Goal: Task Accomplishment & Management: Use online tool/utility

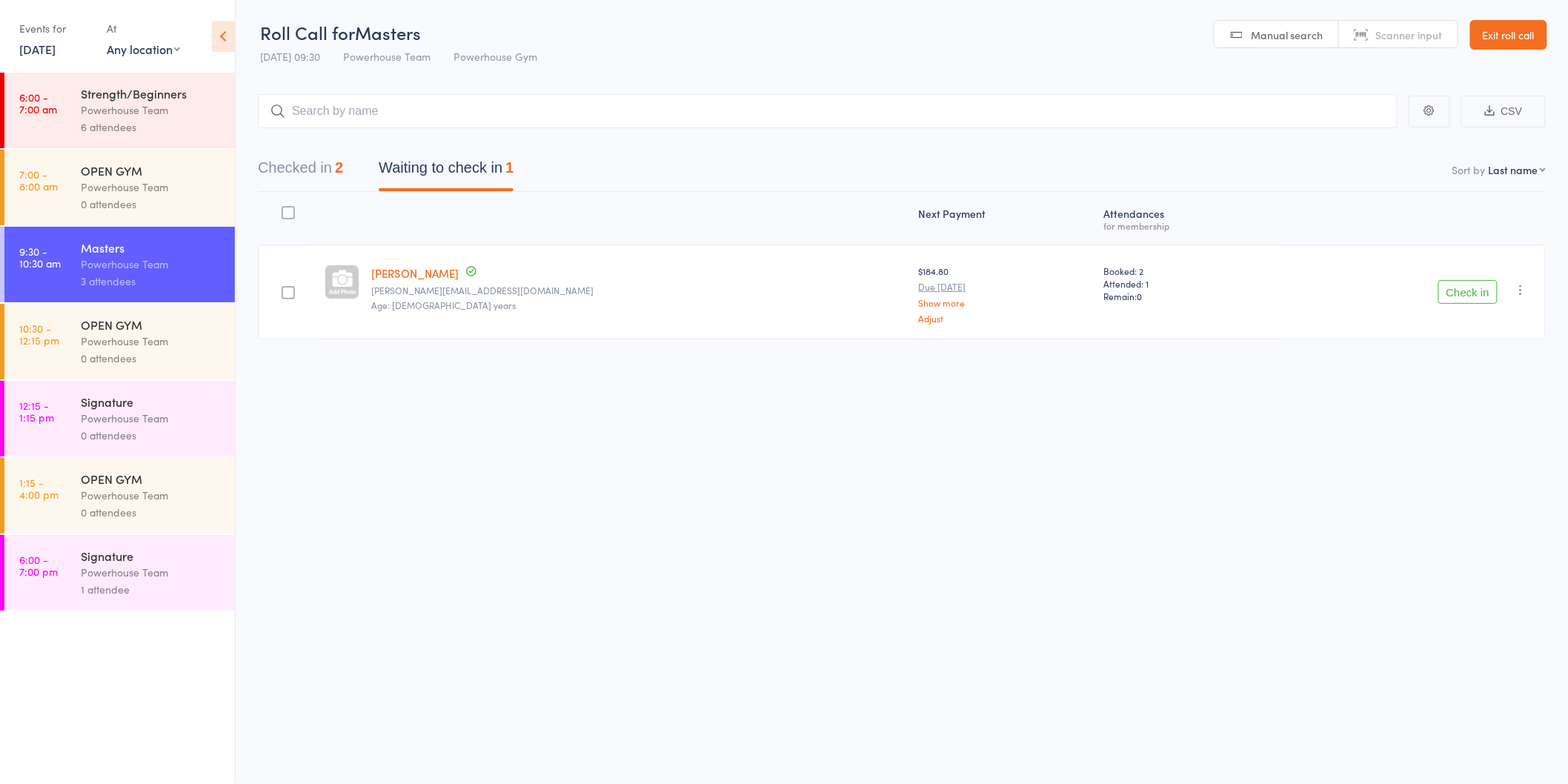
drag, startPoint x: 1471, startPoint y: 298, endPoint x: 1453, endPoint y: 295, distance: 18.2
click at [1471, 300] on button "Check in" at bounding box center [1467, 291] width 59 height 24
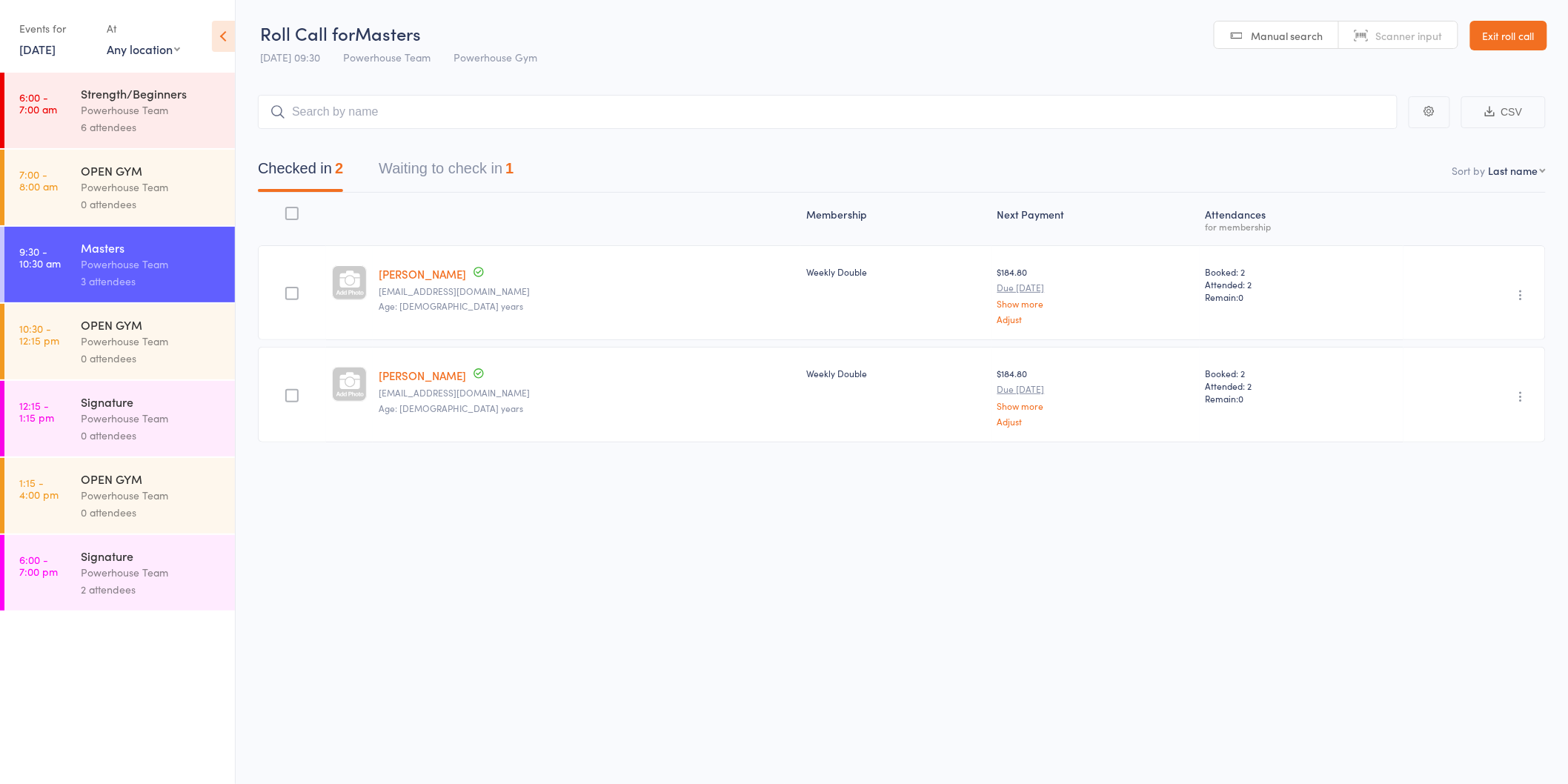
click at [475, 154] on button "Waiting to check in 1" at bounding box center [446, 173] width 135 height 39
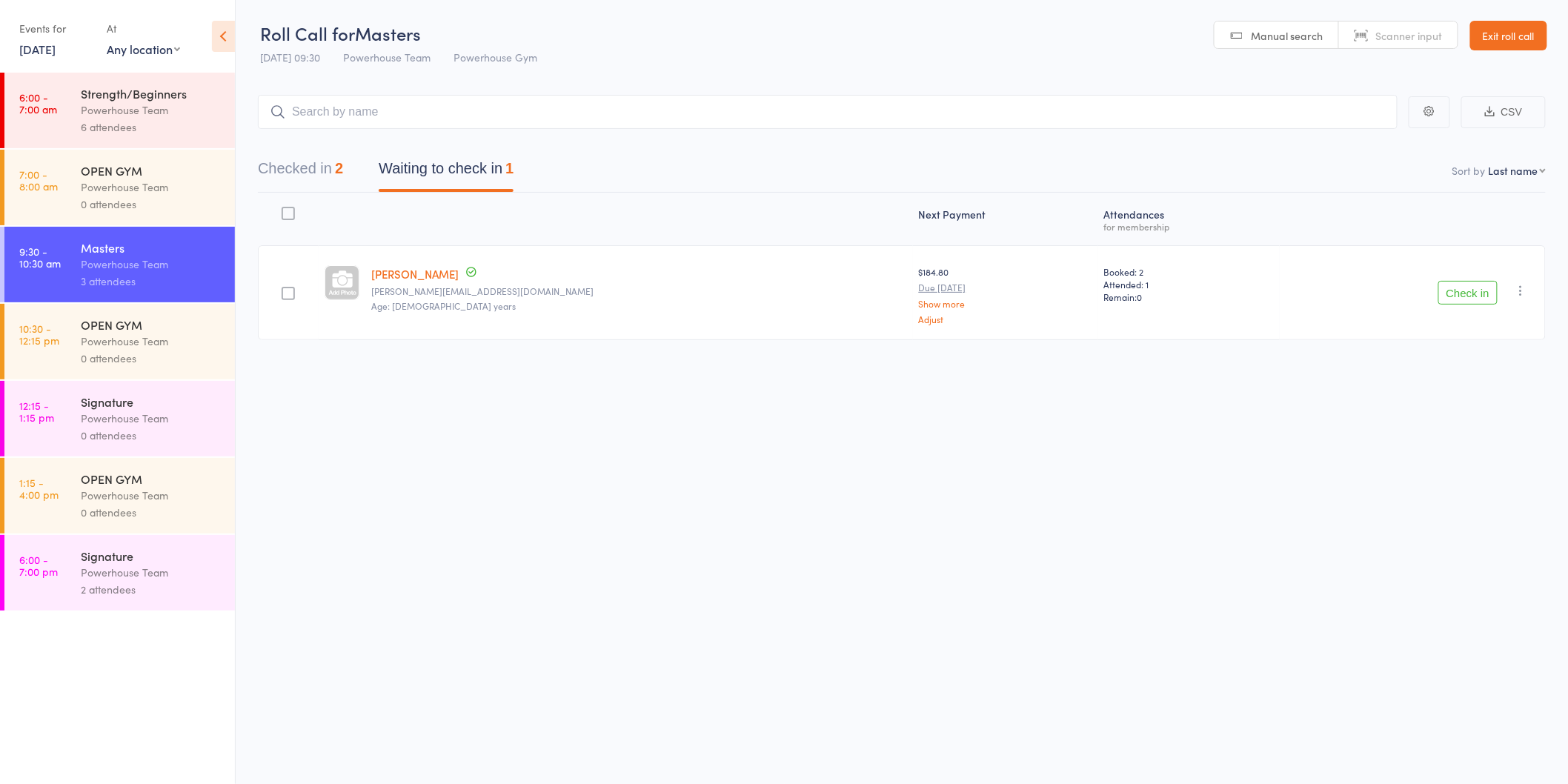
click at [1462, 292] on button "Check in" at bounding box center [1467, 292] width 59 height 24
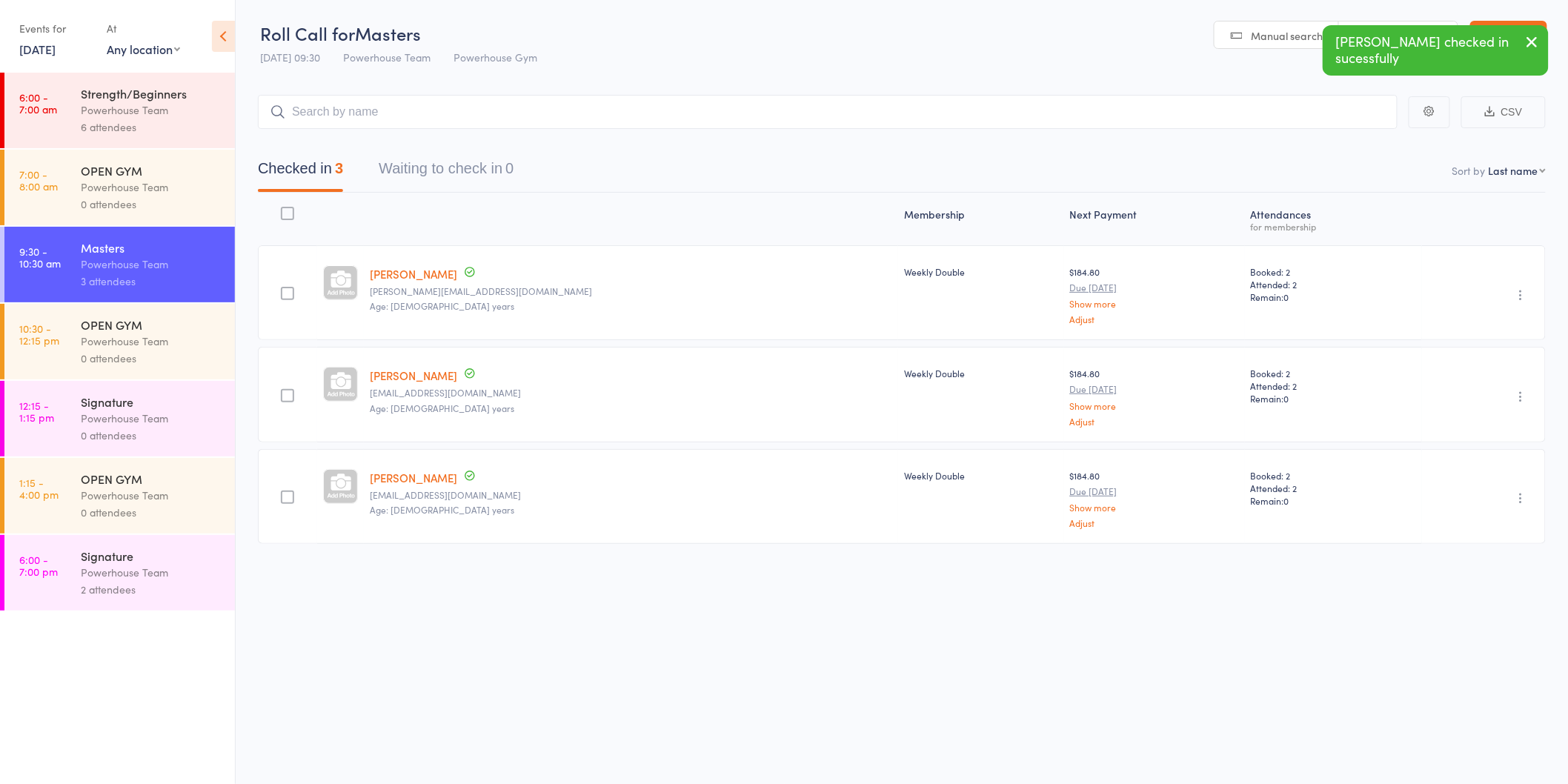
click at [151, 419] on div "Powerhouse Team" at bounding box center [151, 418] width 142 height 17
click at [149, 417] on div "Powerhouse Team" at bounding box center [151, 418] width 142 height 17
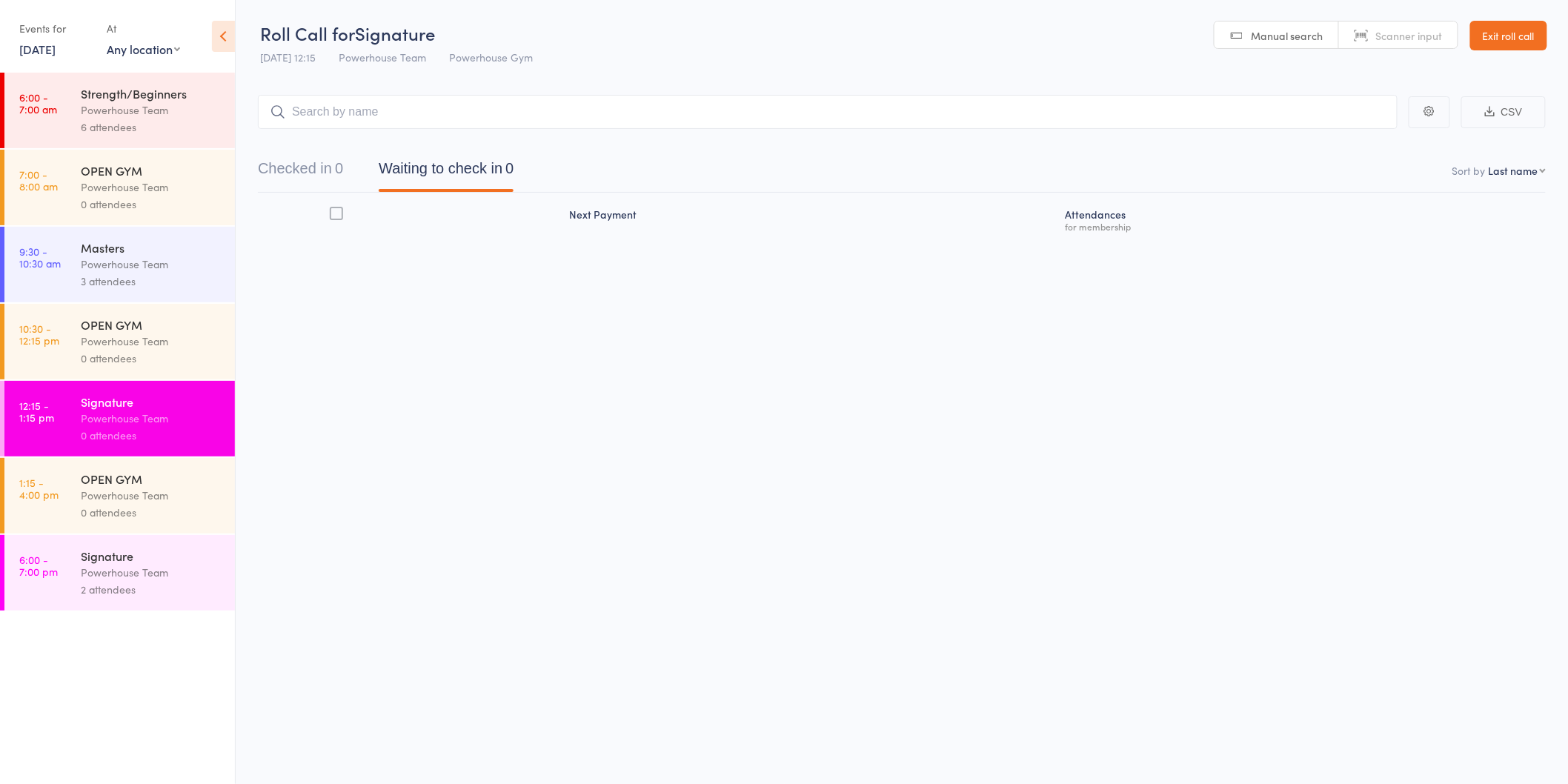
click at [435, 119] on input "search" at bounding box center [827, 112] width 1139 height 34
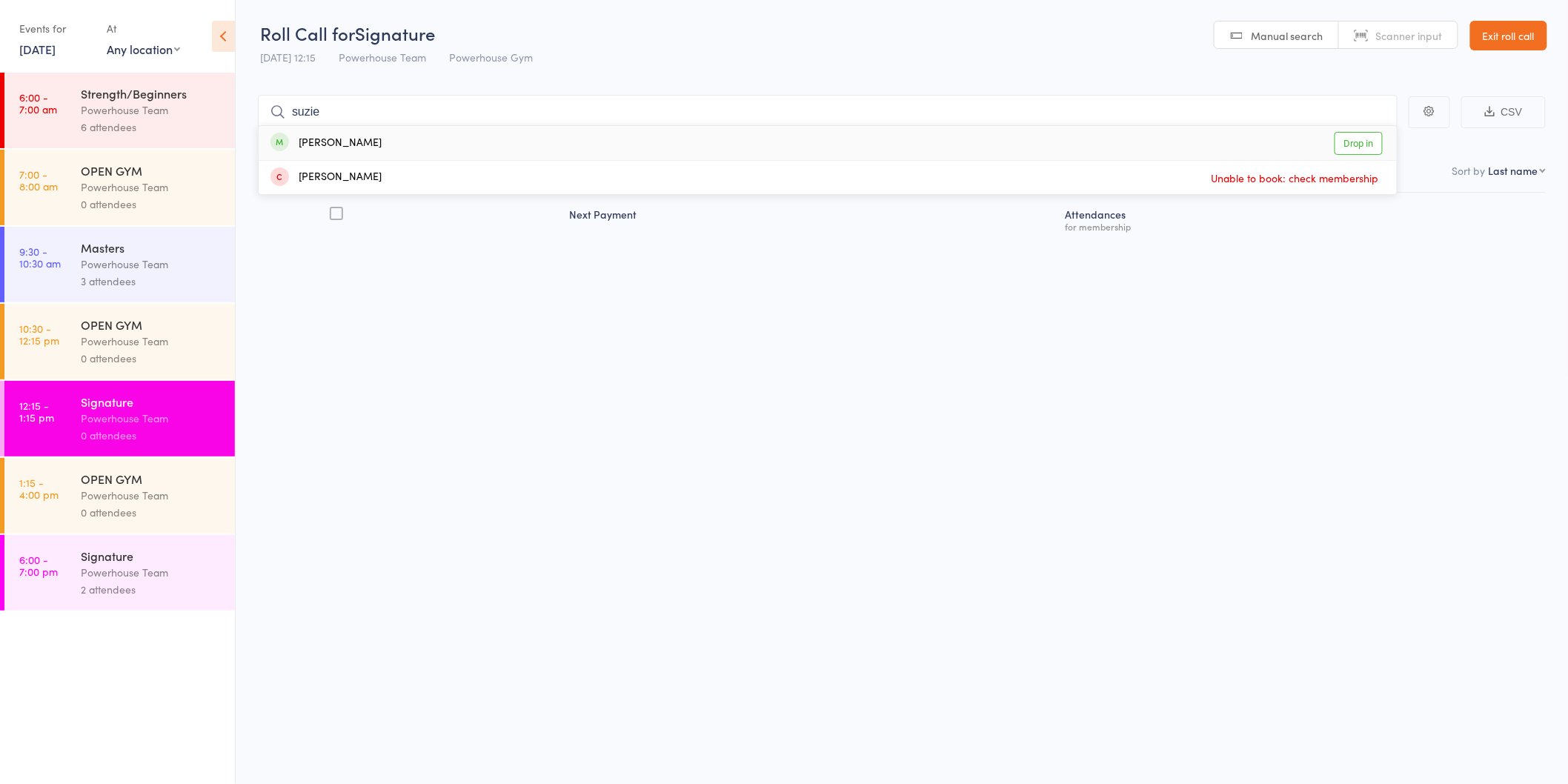
type input "suzie"
click at [1344, 142] on link "Drop in" at bounding box center [1359, 143] width 48 height 23
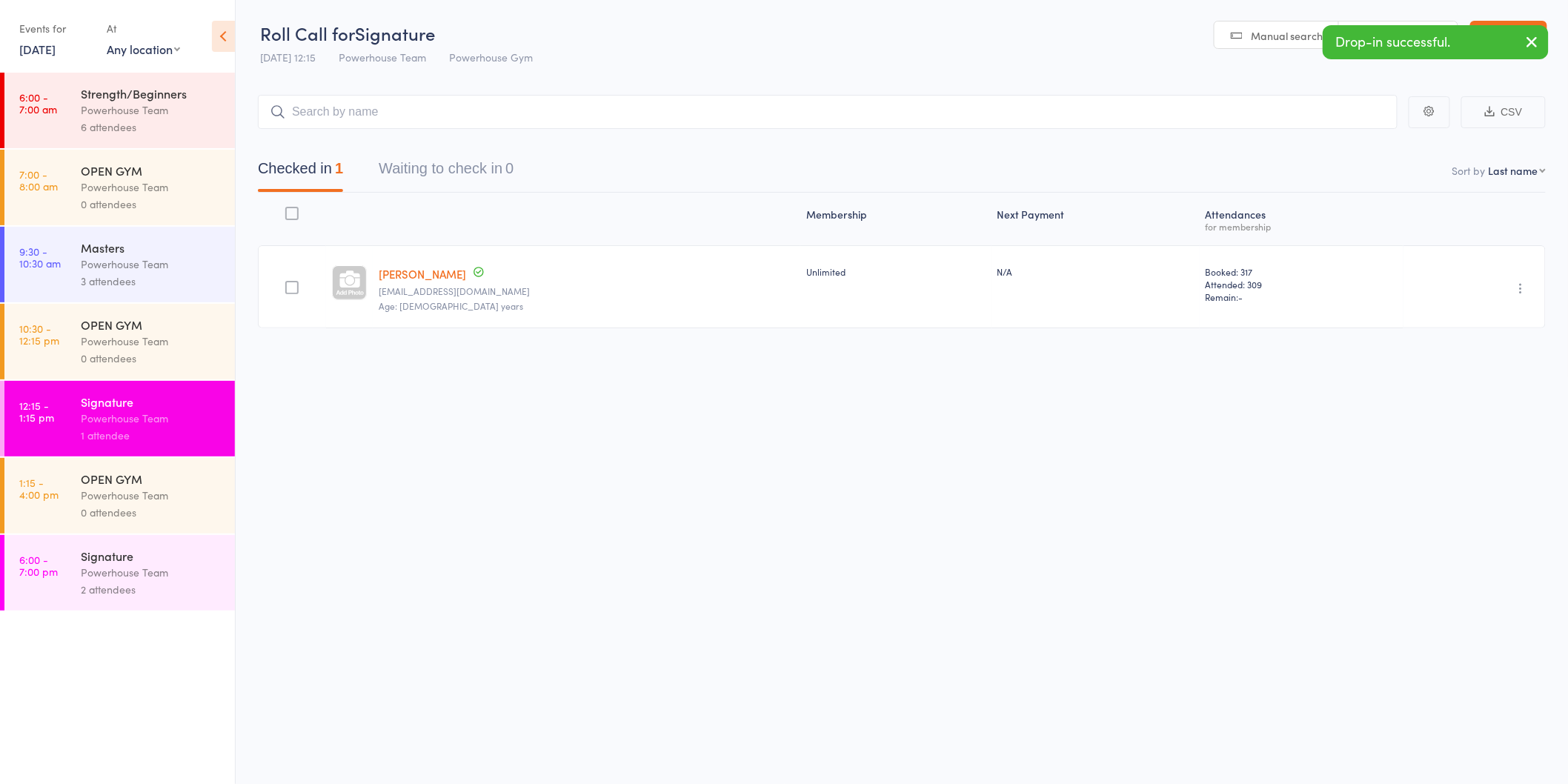
click at [154, 562] on div "Signature" at bounding box center [151, 556] width 142 height 16
